Goal: Task Accomplishment & Management: Use online tool/utility

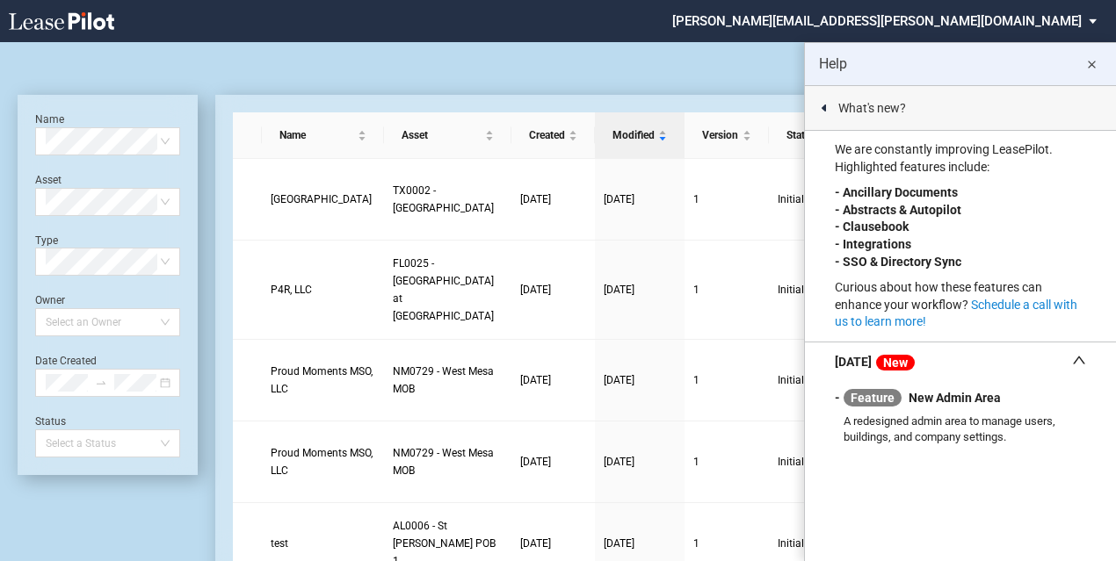
click at [1087, 64] on md-icon "close" at bounding box center [1090, 64] width 21 height 21
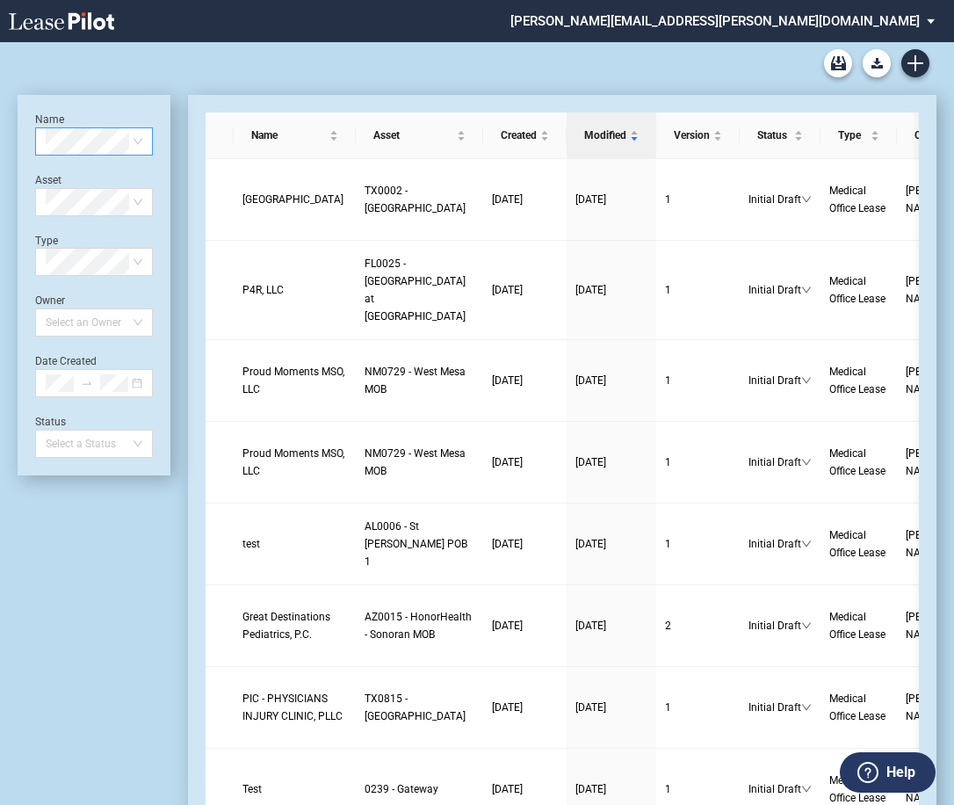
click at [142, 141] on span at bounding box center [94, 141] width 97 height 26
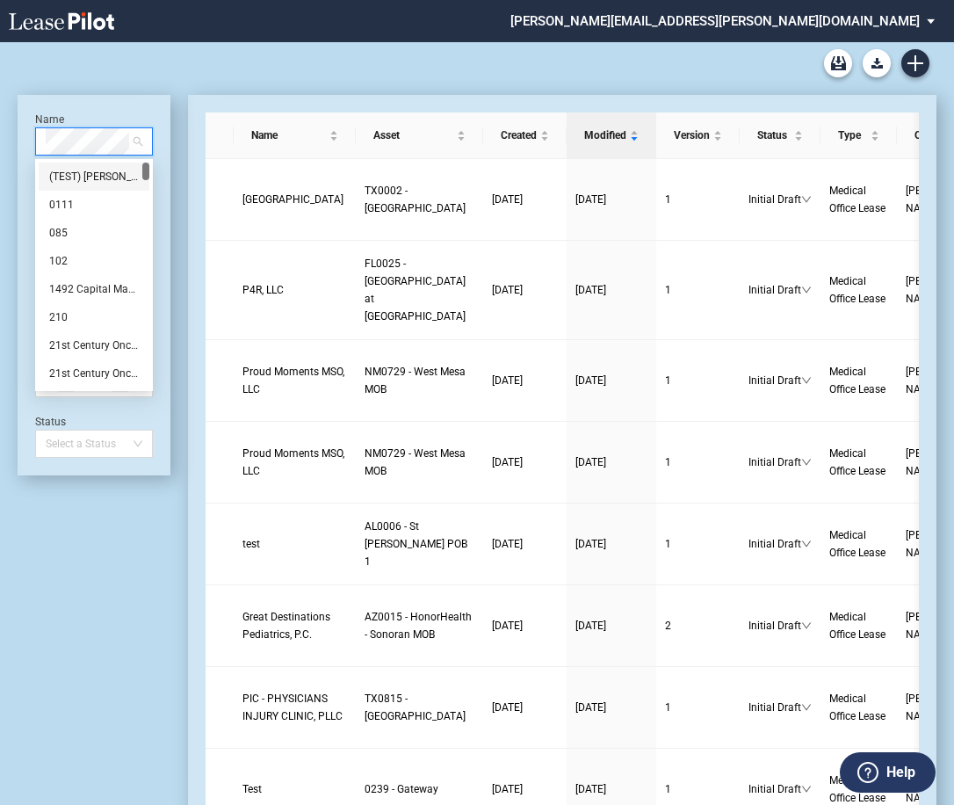
click at [142, 141] on span at bounding box center [94, 141] width 97 height 26
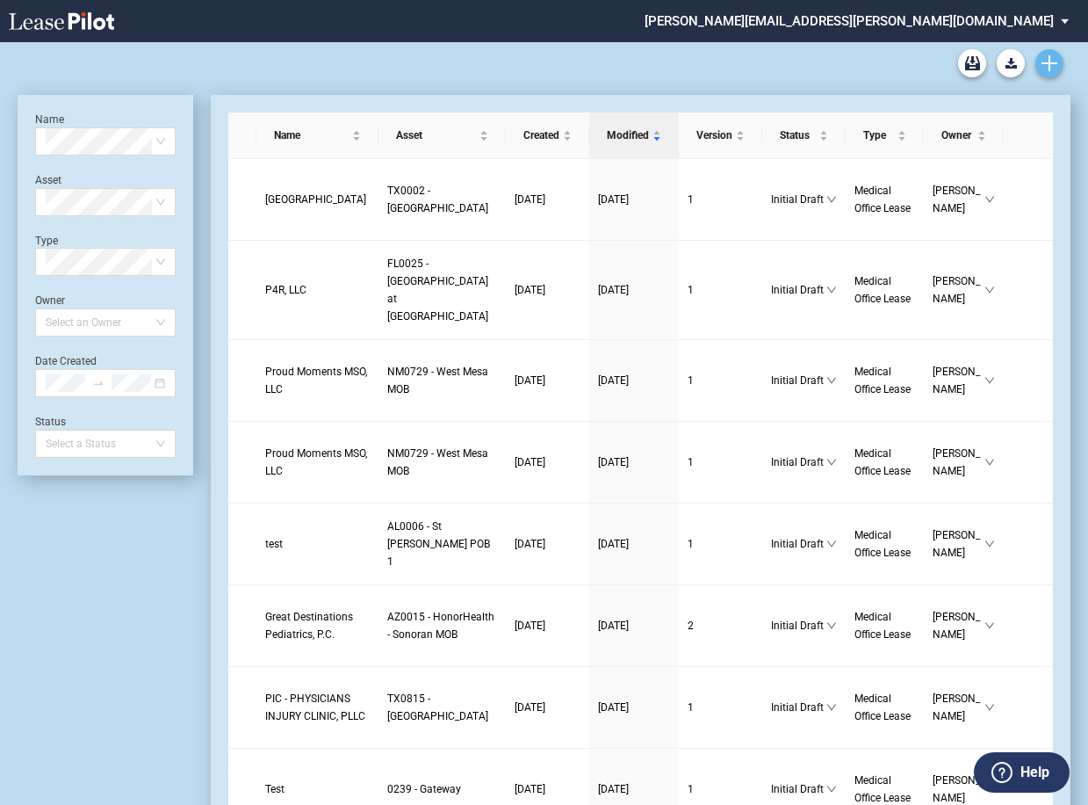
click at [1044, 63] on use "Create new document" at bounding box center [1050, 63] width 16 height 16
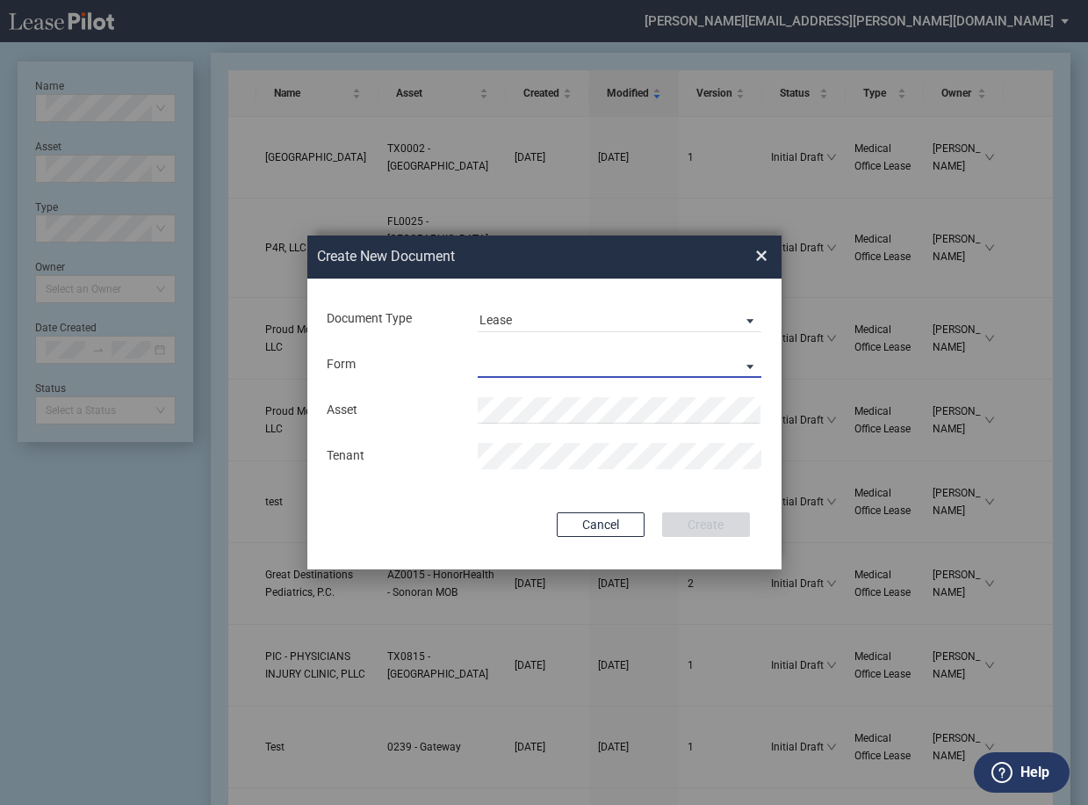
click at [540, 361] on md-select "Medical Office Lease Scottsdale Lease Louisville Lease 1370 Medical Place Lease…" at bounding box center [620, 364] width 284 height 26
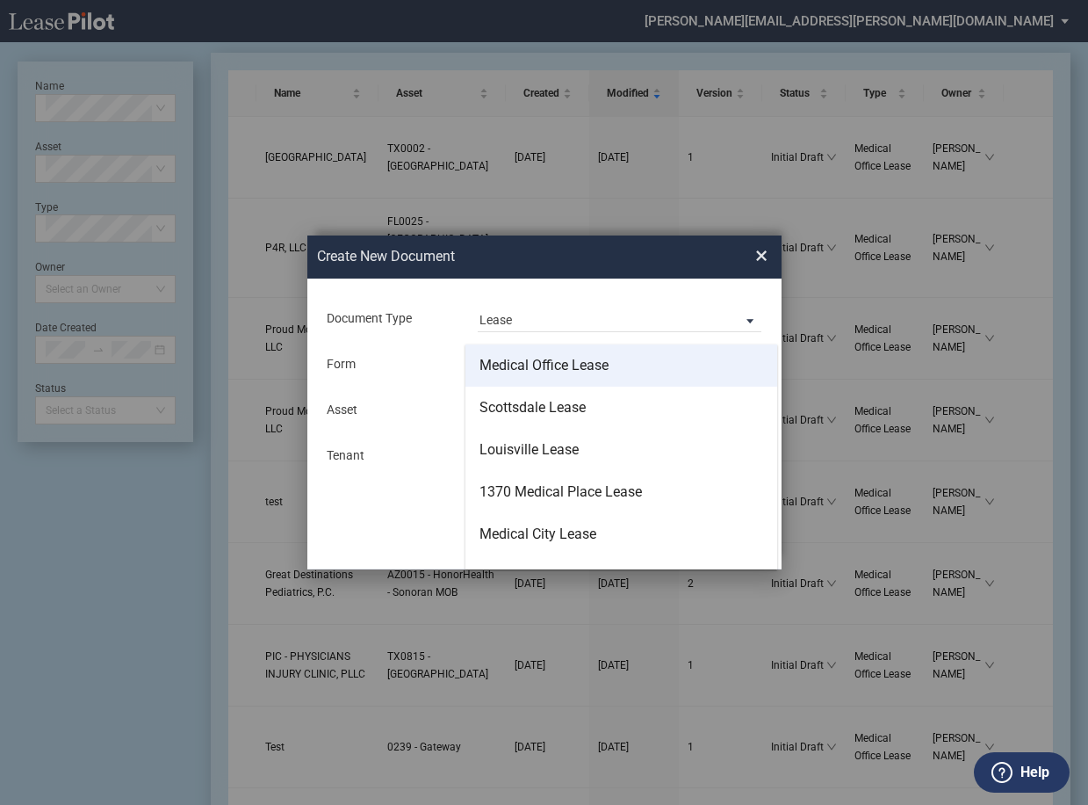
click at [582, 363] on div "Medical Office Lease" at bounding box center [544, 365] width 129 height 19
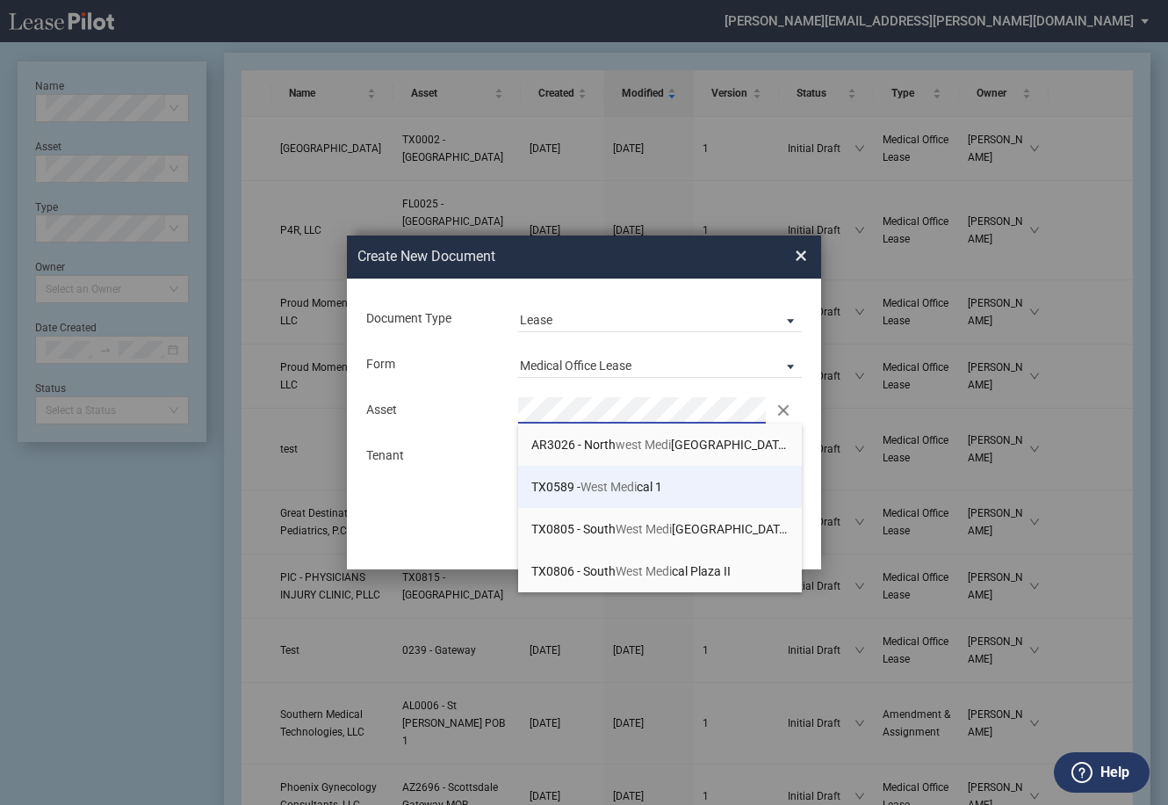
click at [654, 487] on span "TX0589 - West Medi cal 1" at bounding box center [596, 487] width 131 height 14
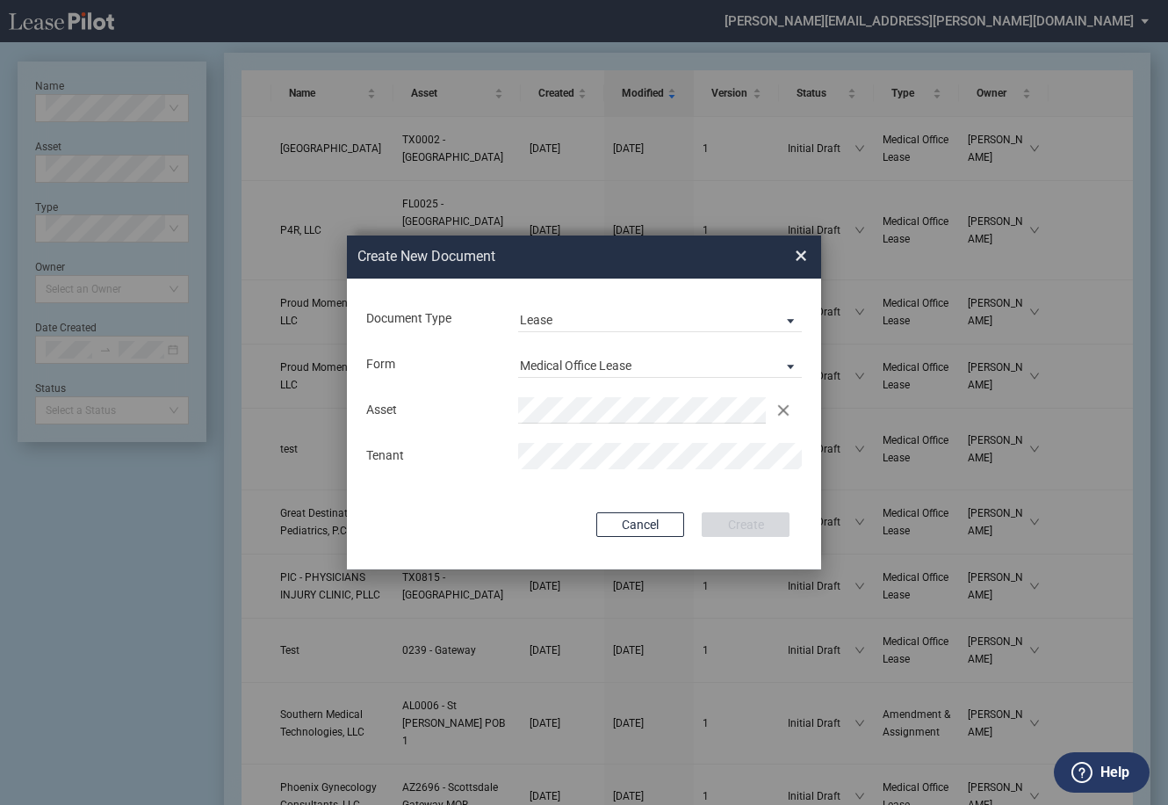
click at [724, 493] on div "Document Type Lease Lease Amendment Deal Type Office Deal Type Office Form Medi…" at bounding box center [584, 423] width 474 height 291
click at [794, 363] on span "Lease Form: \aMedical Office Lease\a" at bounding box center [786, 366] width 21 height 18
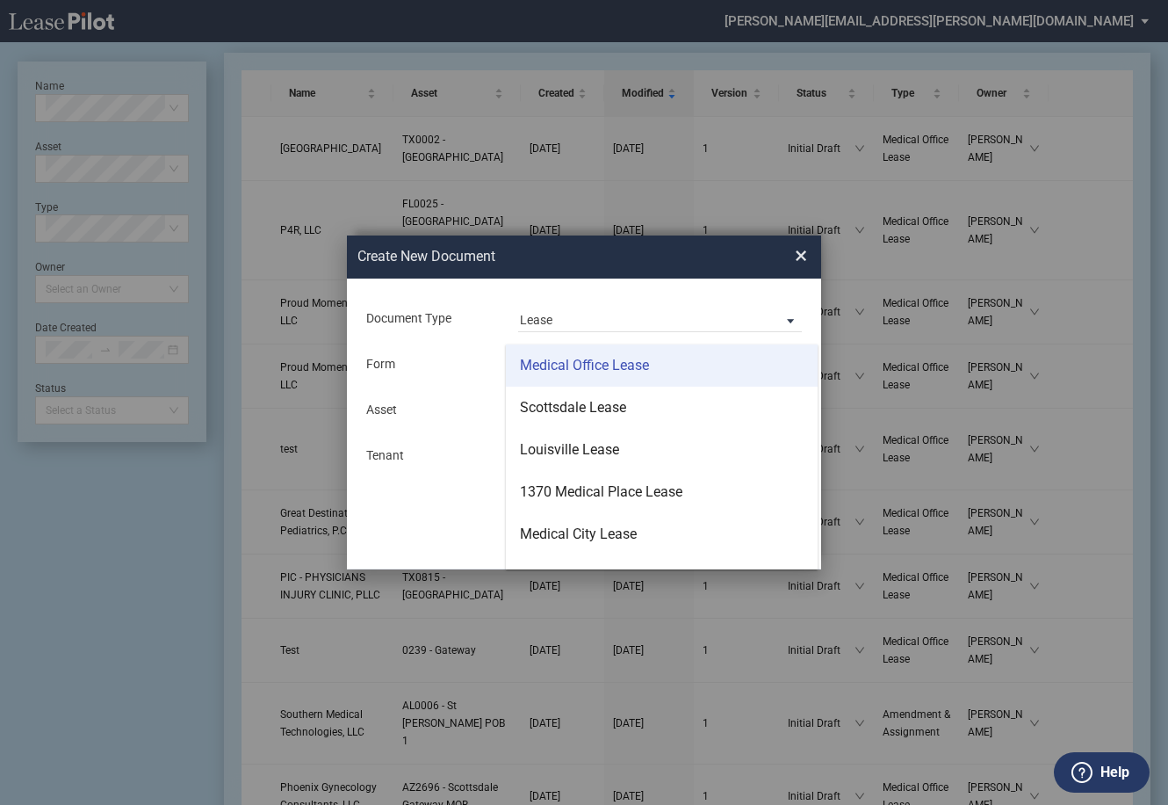
click at [598, 364] on div "Medical Office Lease" at bounding box center [584, 365] width 129 height 19
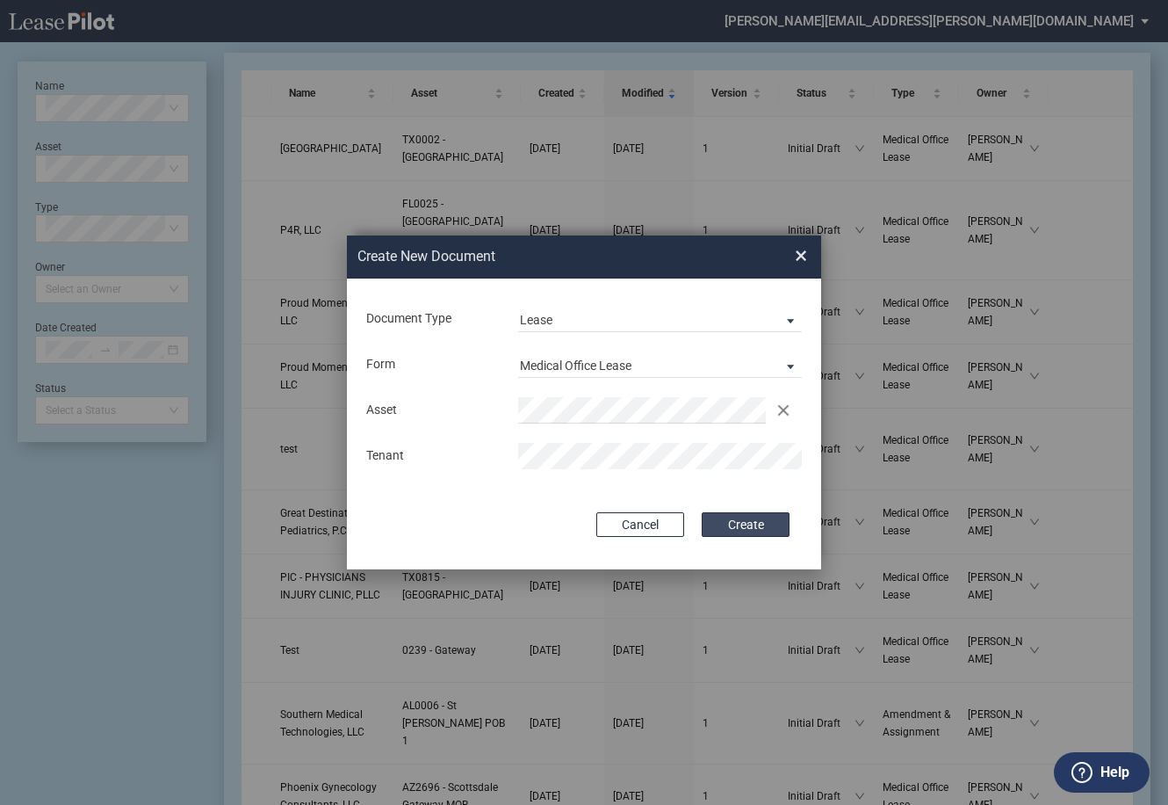
click at [746, 527] on button "Create" at bounding box center [746, 524] width 88 height 25
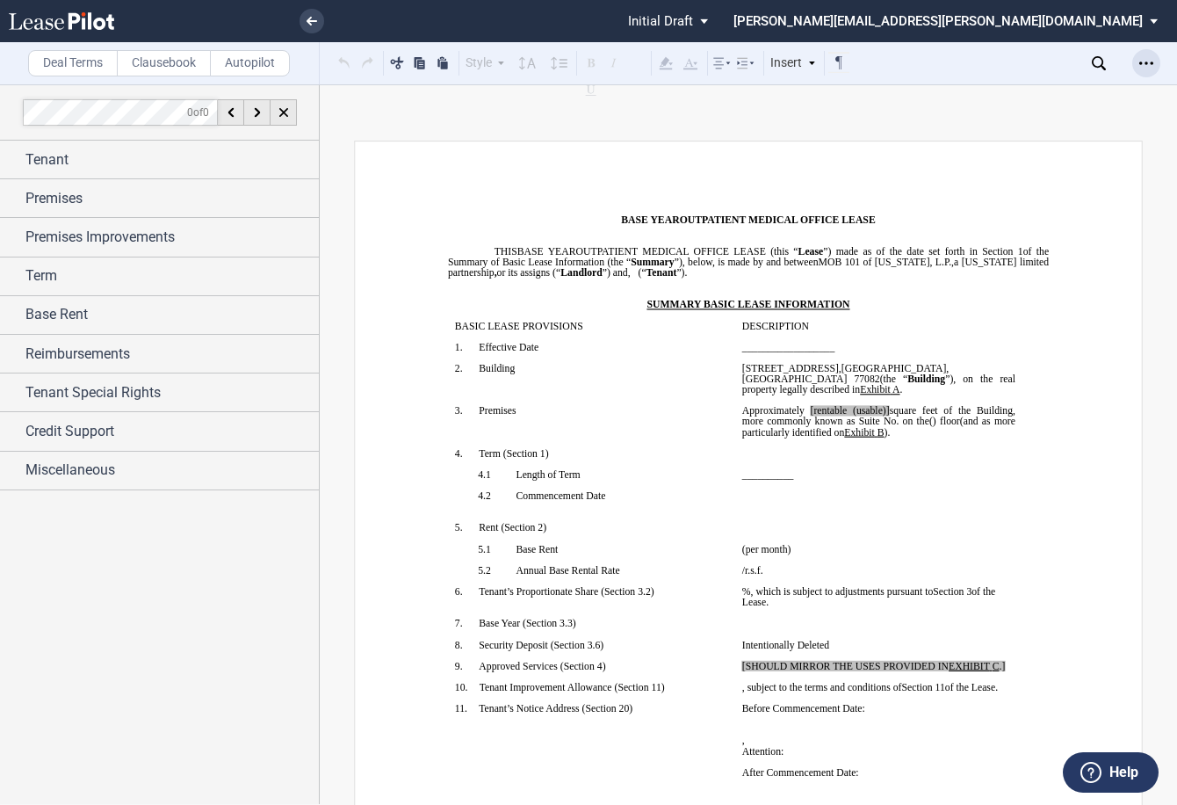
click at [1144, 57] on icon "Open Lease options menu" at bounding box center [1146, 63] width 14 height 14
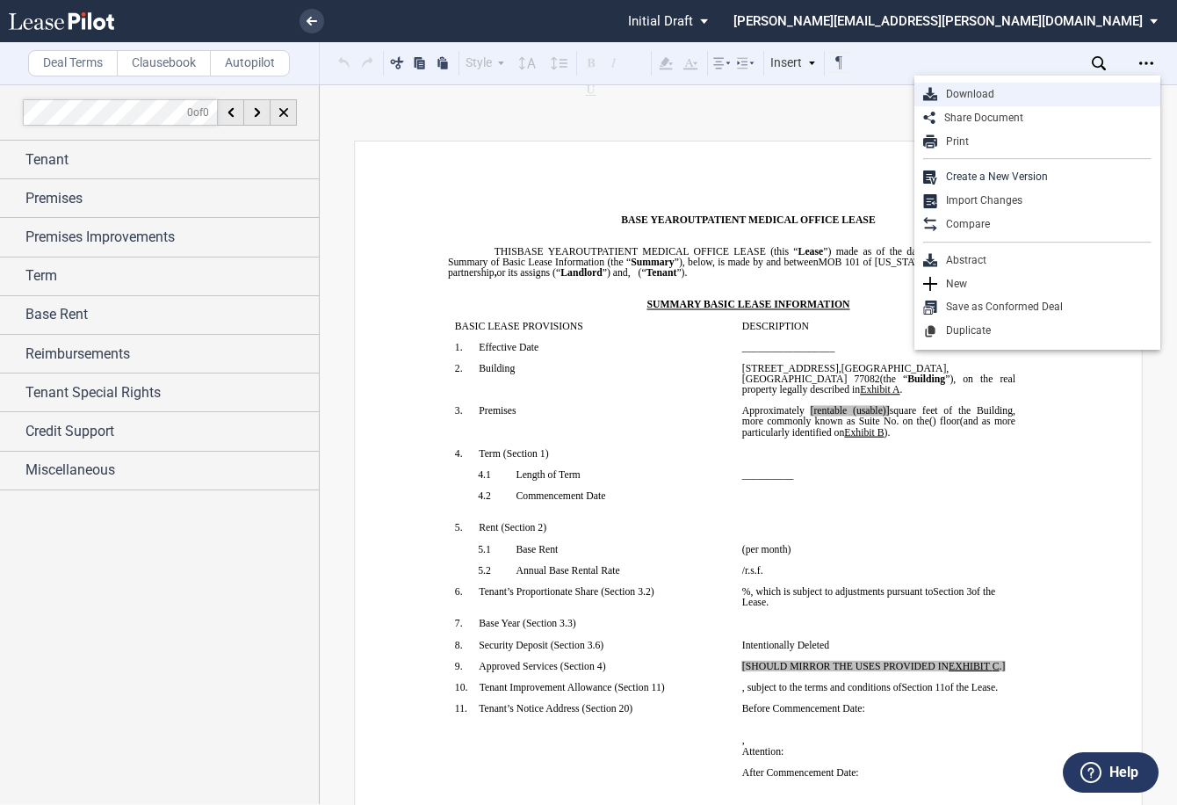
click at [975, 91] on div "Download" at bounding box center [1044, 94] width 214 height 15
